Goal: Navigation & Orientation: Find specific page/section

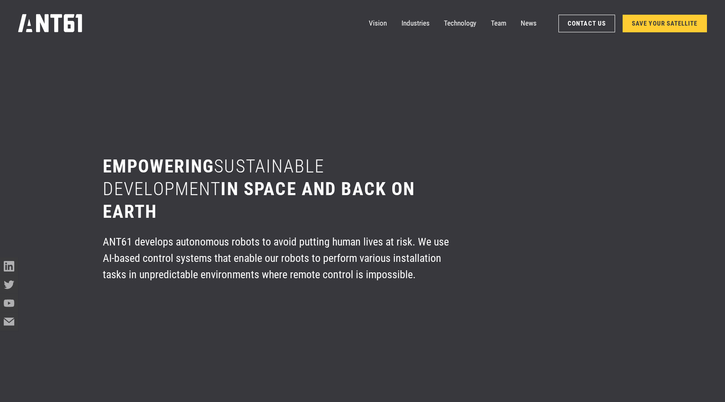
scroll to position [5223, 0]
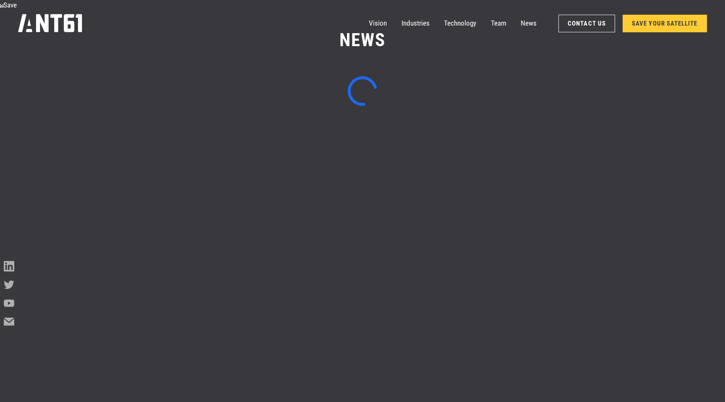
click at [58, 19] on icon "home" at bounding box center [50, 23] width 64 height 18
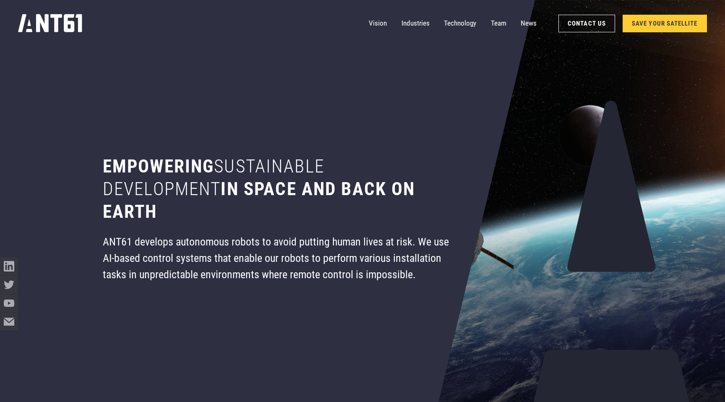
click at [49, 20] on icon "home" at bounding box center [50, 23] width 64 height 18
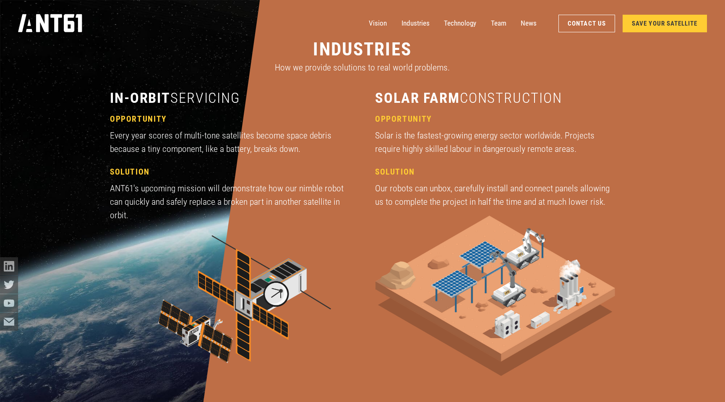
scroll to position [1276, 0]
click at [465, 22] on link "Technology" at bounding box center [460, 23] width 32 height 18
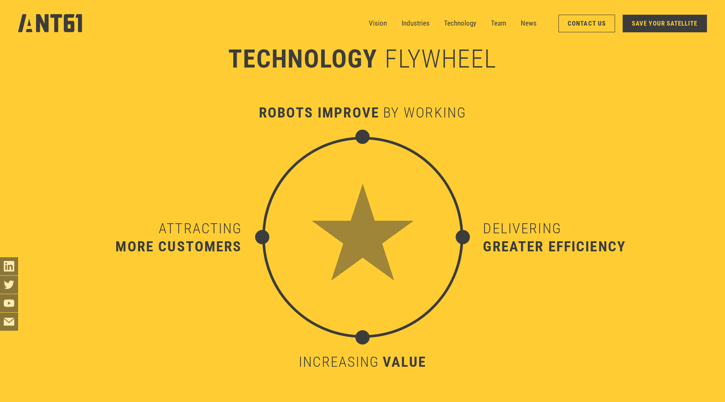
scroll to position [3936, 0]
click at [452, 23] on link "Technology" at bounding box center [460, 23] width 32 height 18
click at [451, 23] on link "Technology" at bounding box center [460, 23] width 32 height 18
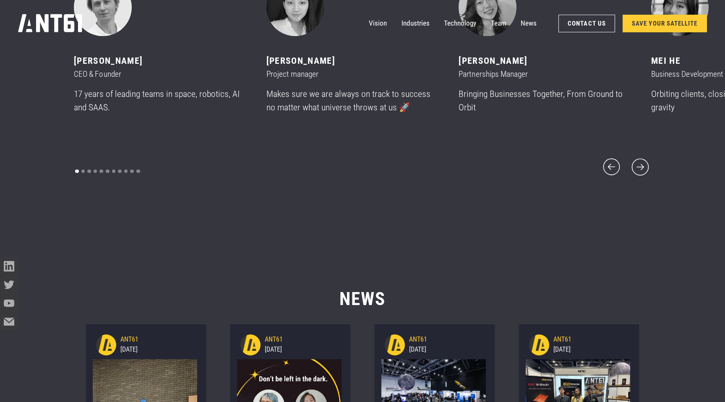
scroll to position [4953, 0]
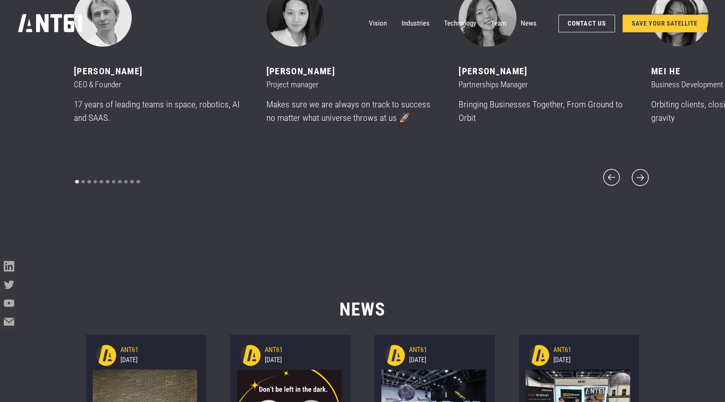
click at [34, 28] on icon "home" at bounding box center [50, 23] width 64 height 18
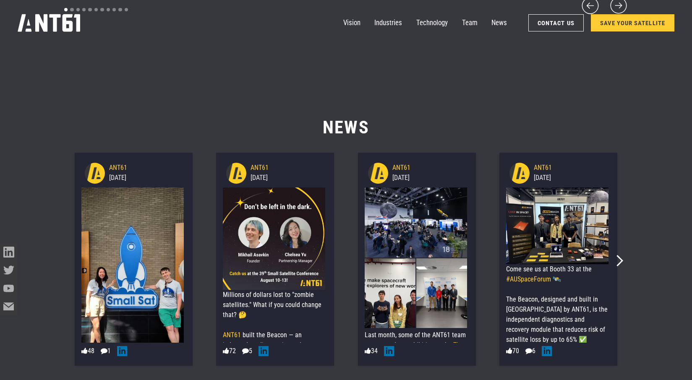
scroll to position [4854, 0]
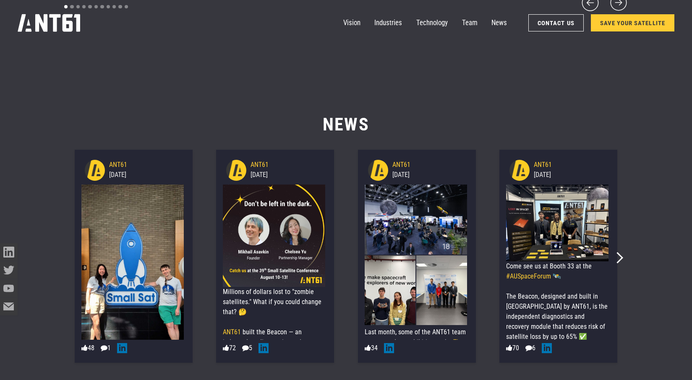
click at [268, 349] on icon at bounding box center [263, 348] width 10 height 10
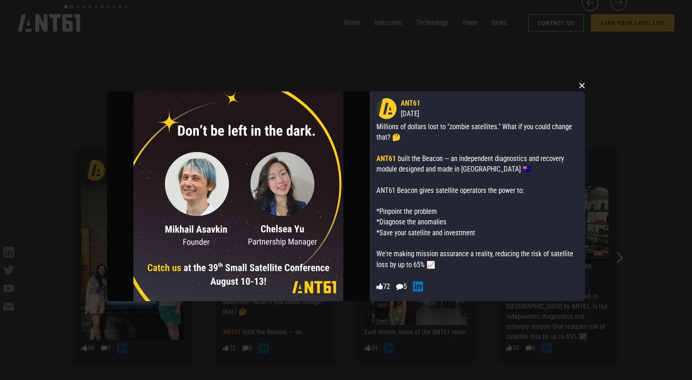
click at [581, 84] on button "×" at bounding box center [581, 85] width 13 height 13
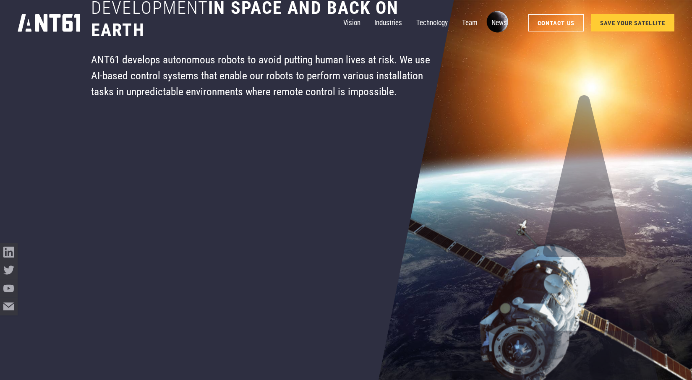
scroll to position [0, 0]
